Goal: Navigation & Orientation: Find specific page/section

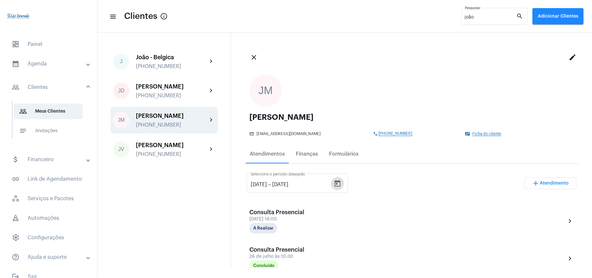
click at [42, 62] on mat-panel-title "calendar_month_outlined Agenda" at bounding box center [49, 64] width 75 height 8
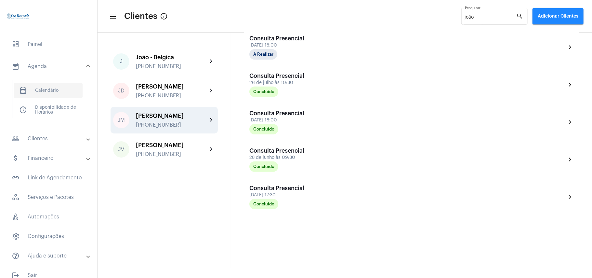
click at [48, 89] on span "calendar_month_outlined Calendário" at bounding box center [48, 91] width 69 height 16
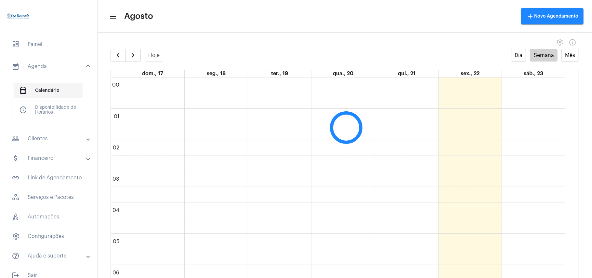
scroll to position [187, 0]
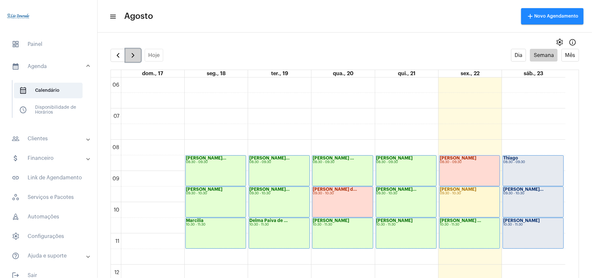
click at [129, 55] on span "button" at bounding box center [133, 55] width 8 height 8
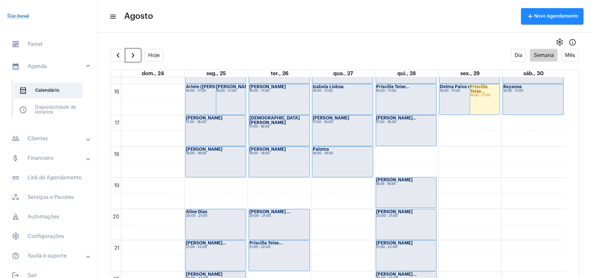
scroll to position [536, 0]
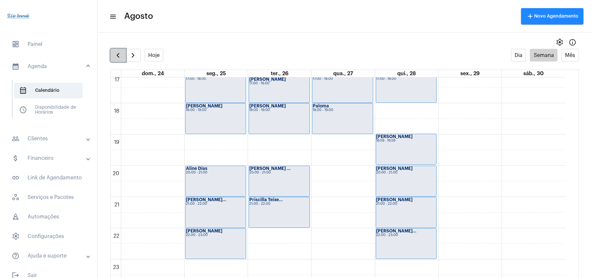
click at [115, 60] on button "button" at bounding box center [117, 55] width 15 height 13
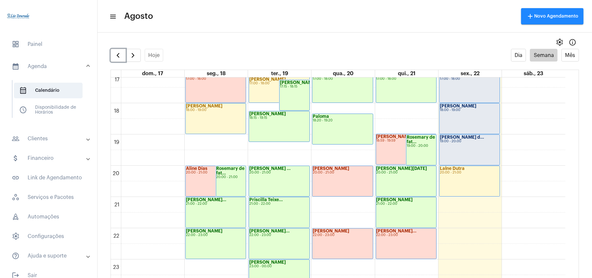
scroll to position [13, 0]
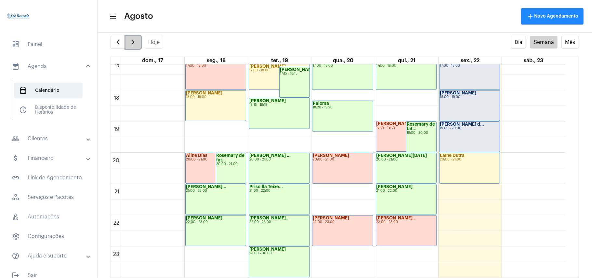
click at [134, 45] on span "button" at bounding box center [133, 42] width 8 height 8
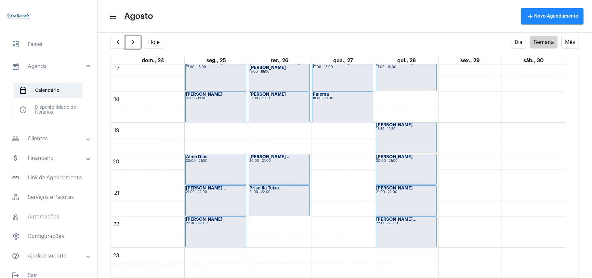
scroll to position [536, 0]
